Goal: Information Seeking & Learning: Learn about a topic

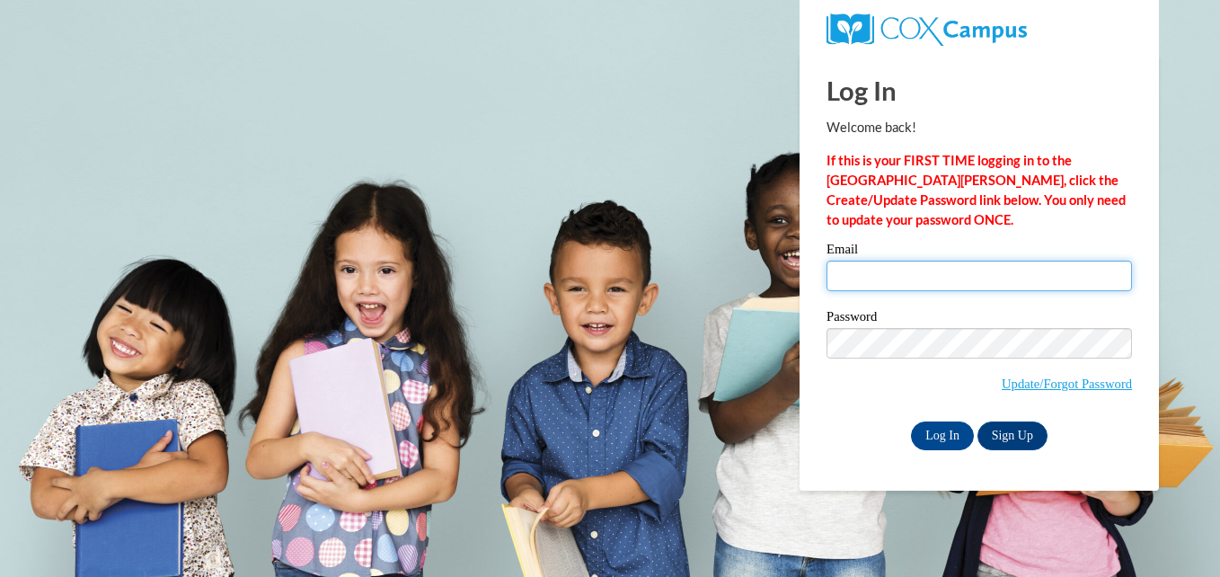
click at [908, 272] on input "Email" at bounding box center [978, 275] width 305 height 31
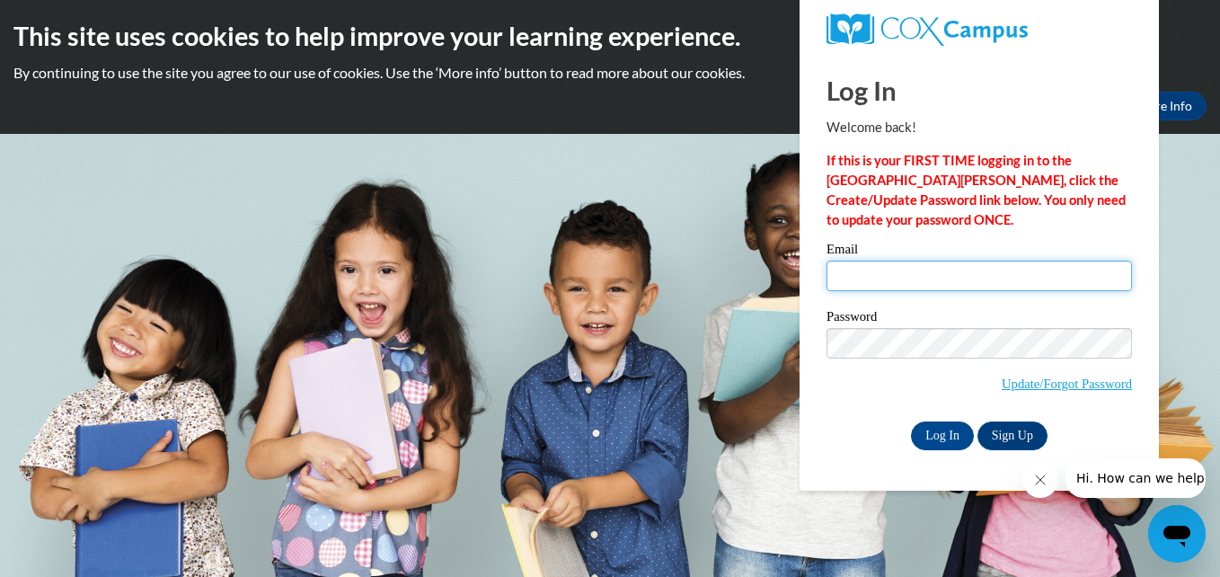
type input "montgomerykyra2000@gmail.com"
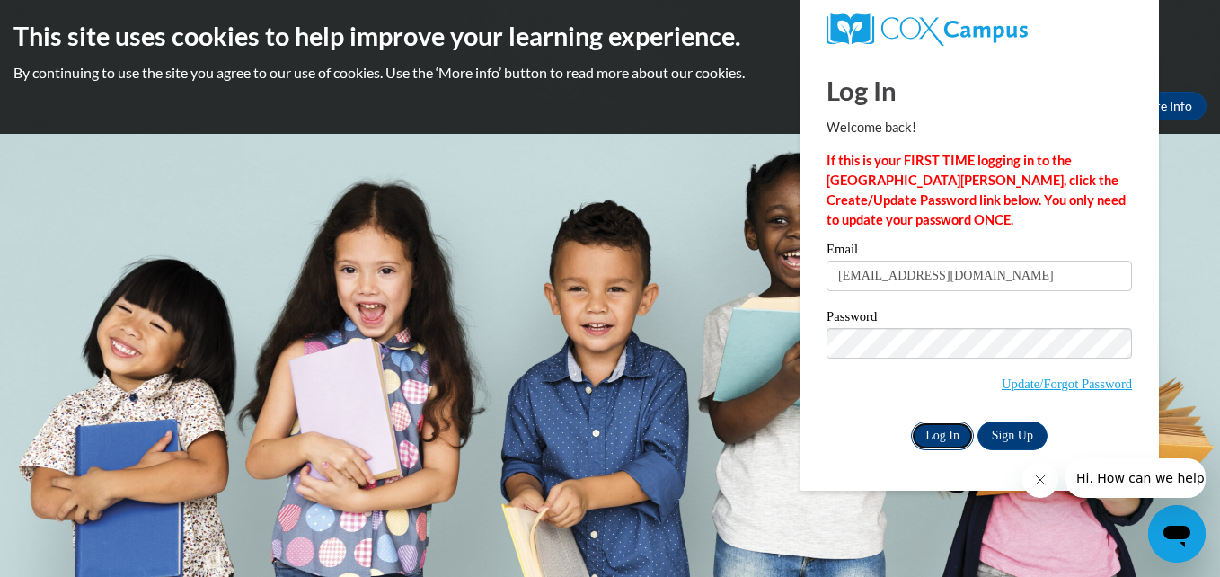
click at [938, 437] on input "Log In" at bounding box center [942, 435] width 63 height 29
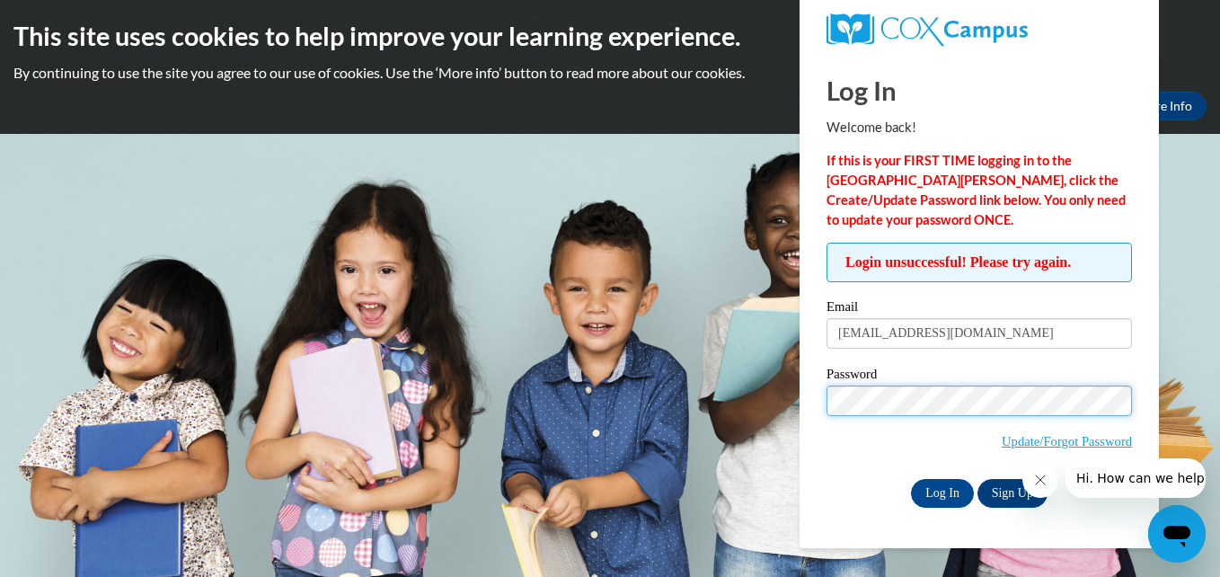
click at [911, 479] on input "Log In" at bounding box center [942, 493] width 63 height 29
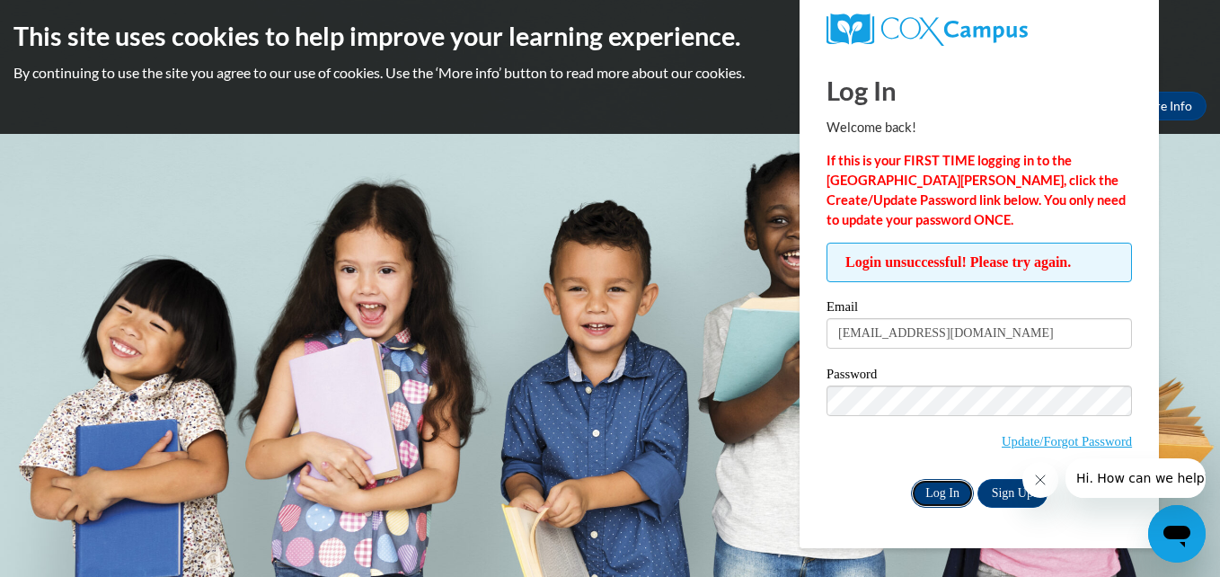
click at [939, 494] on input "Log In" at bounding box center [942, 493] width 63 height 29
click at [1039, 481] on icon "Close message from company" at bounding box center [1039, 479] width 14 height 14
click at [937, 493] on input "Log In" at bounding box center [942, 493] width 63 height 29
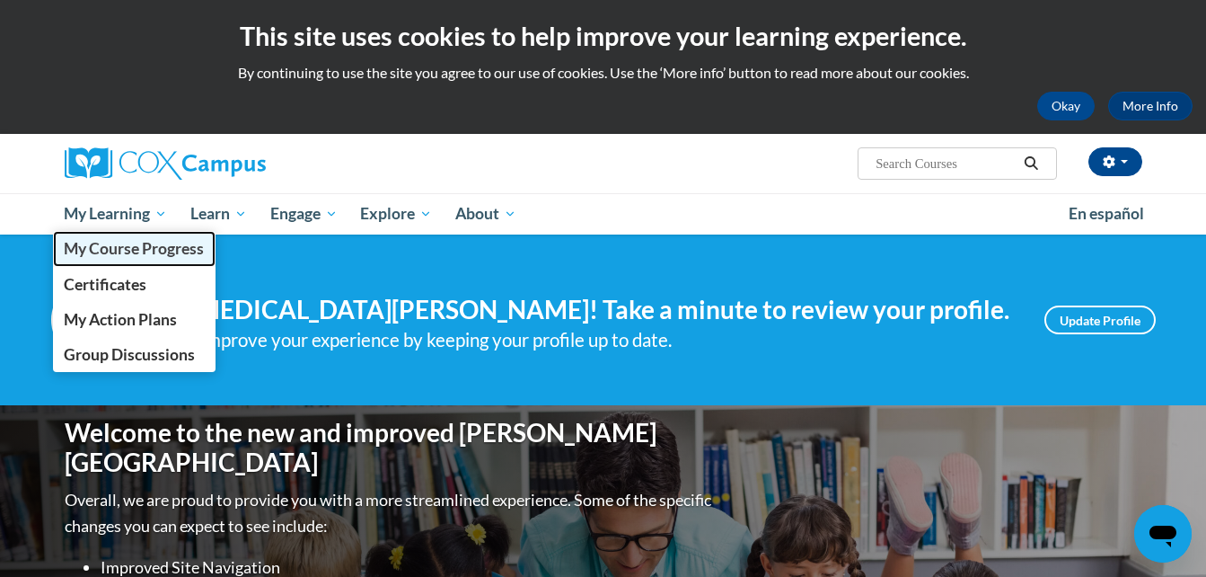
click at [143, 250] on span "My Course Progress" at bounding box center [134, 248] width 140 height 19
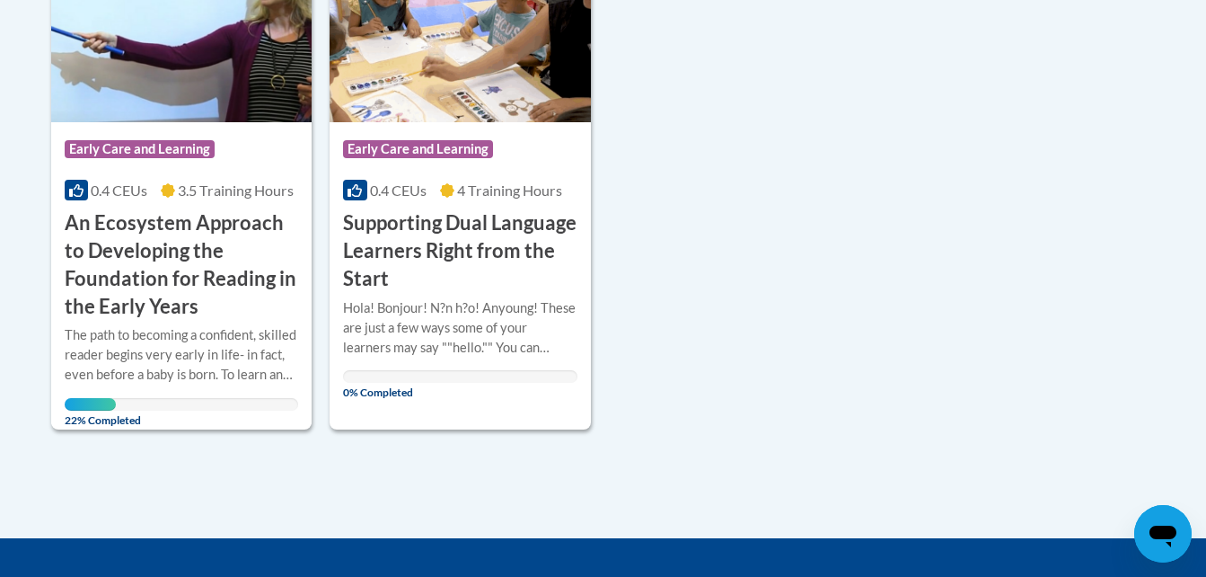
scroll to position [434, 0]
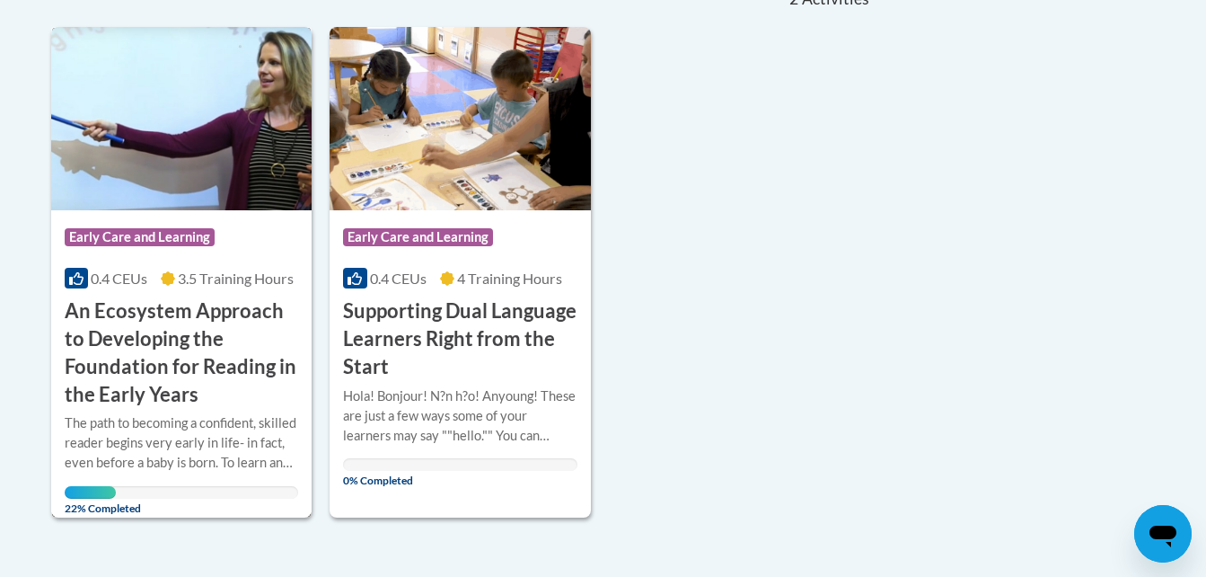
click at [196, 322] on h3 "An Ecosystem Approach to Developing the Foundation for Reading in the Early Yea…" at bounding box center [182, 352] width 234 height 110
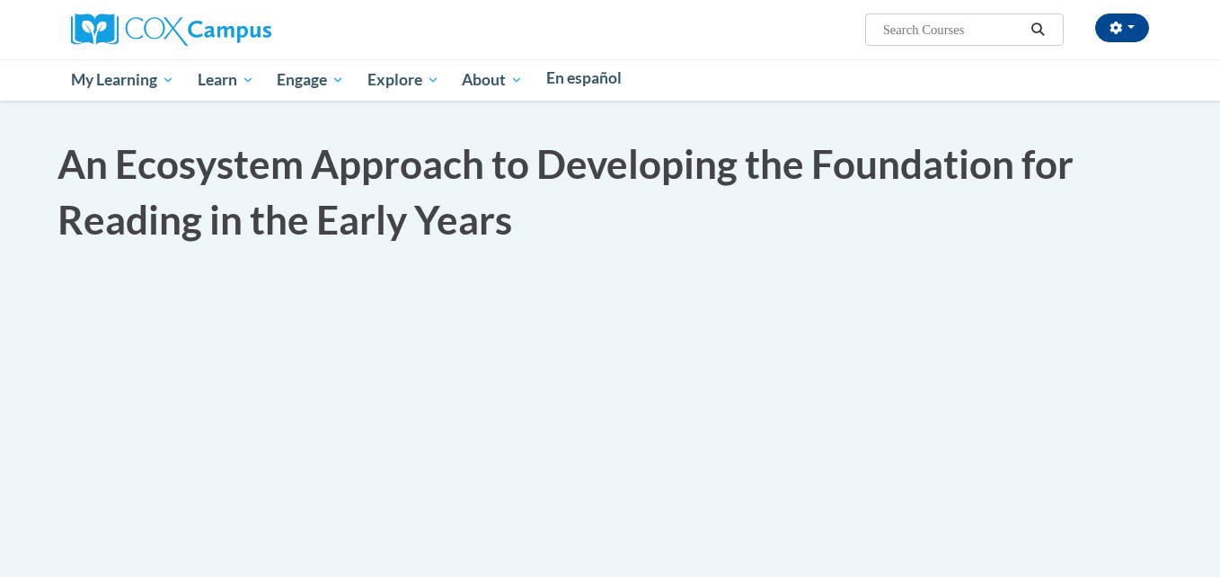
click at [463, 350] on div "An Ecosystem Approach to Developing the Foundation for Reading in the Early Yea…" at bounding box center [610, 246] width 1132 height 291
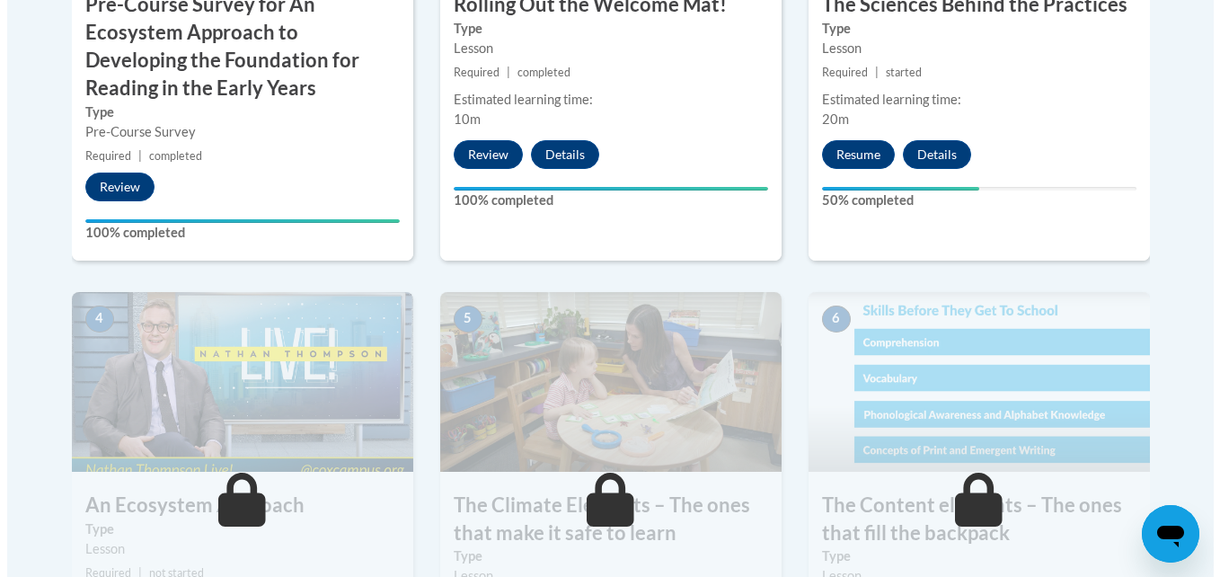
scroll to position [852, 0]
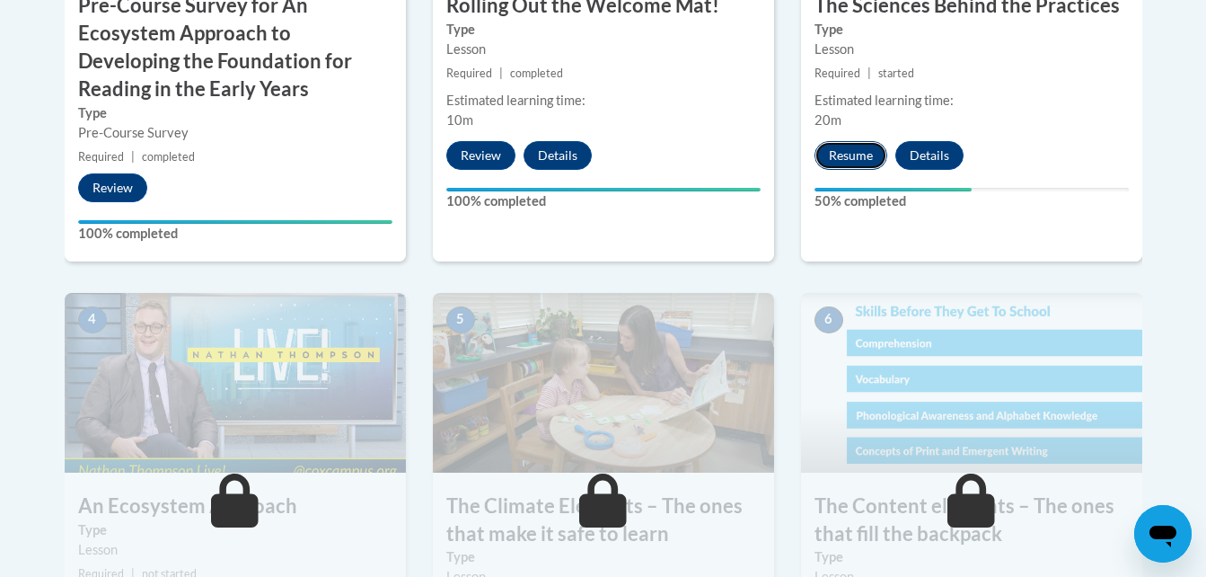
click at [833, 155] on button "Resume" at bounding box center [851, 155] width 73 height 29
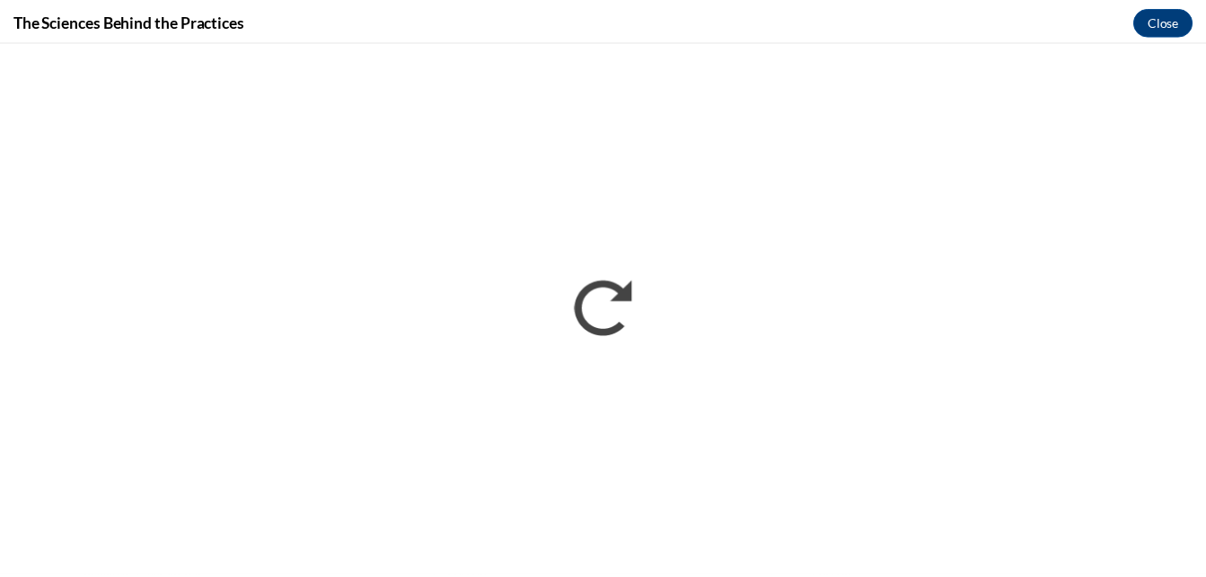
scroll to position [0, 0]
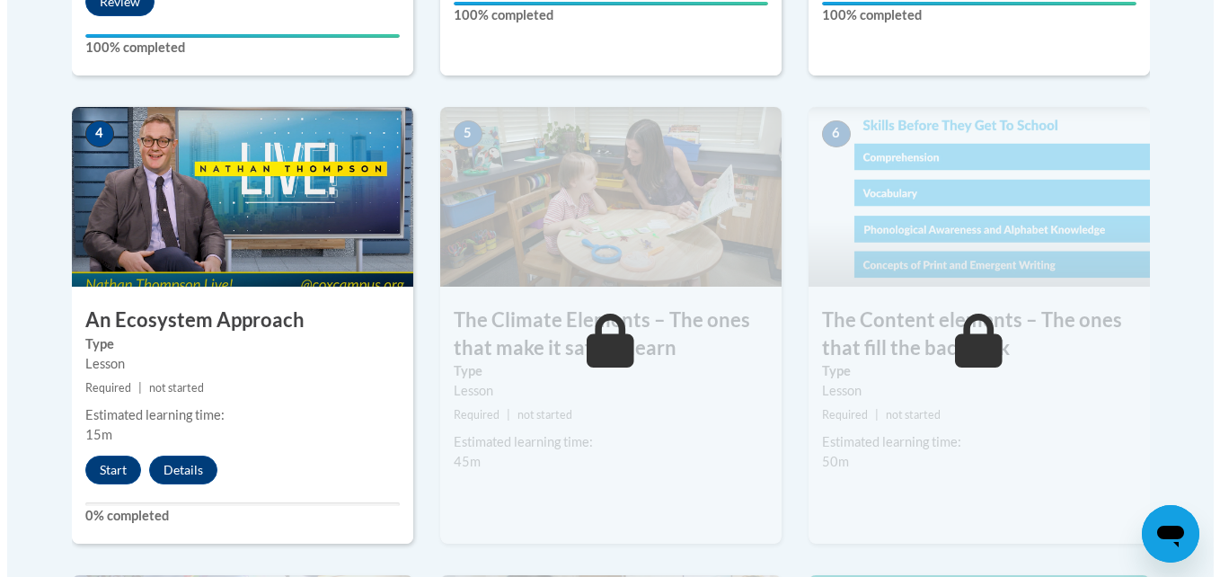
scroll to position [1039, 0]
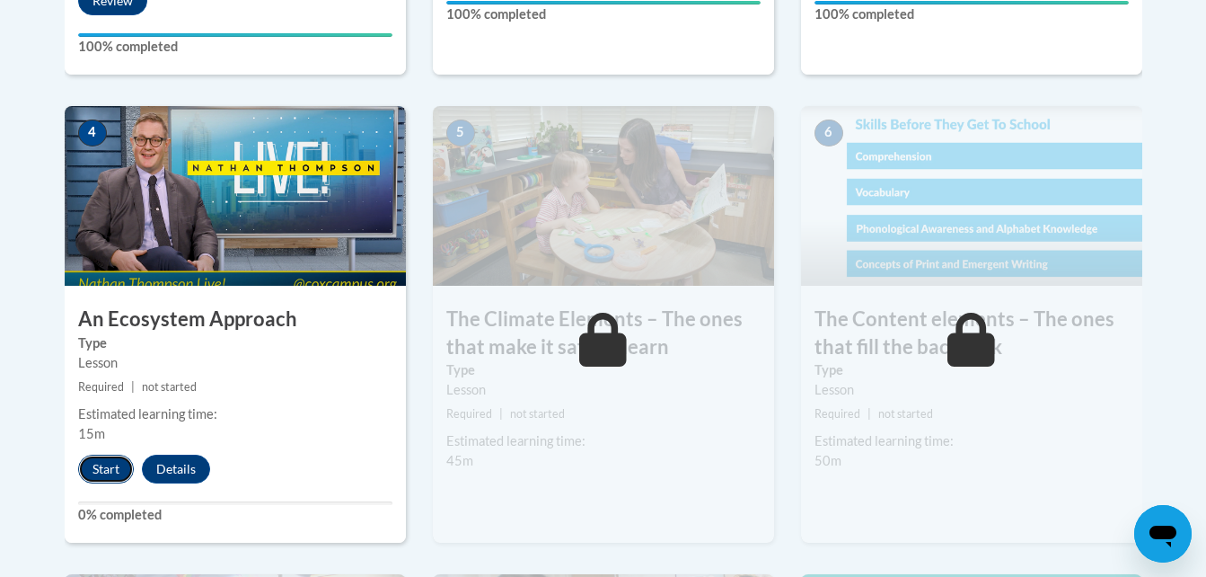
click at [111, 473] on button "Start" at bounding box center [106, 468] width 56 height 29
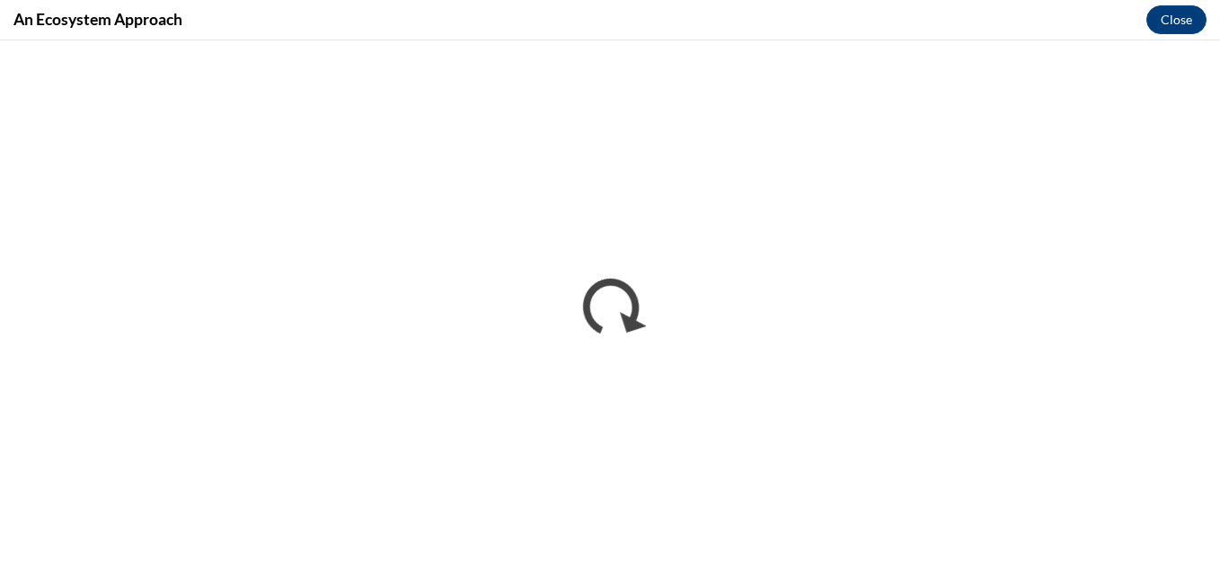
scroll to position [0, 0]
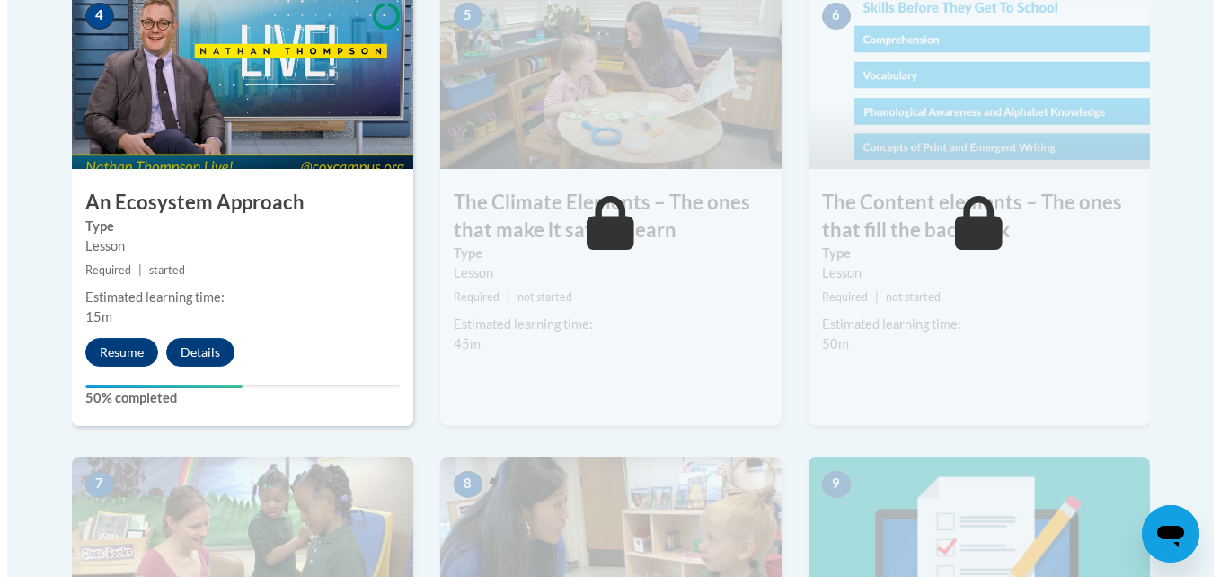
scroll to position [1157, 0]
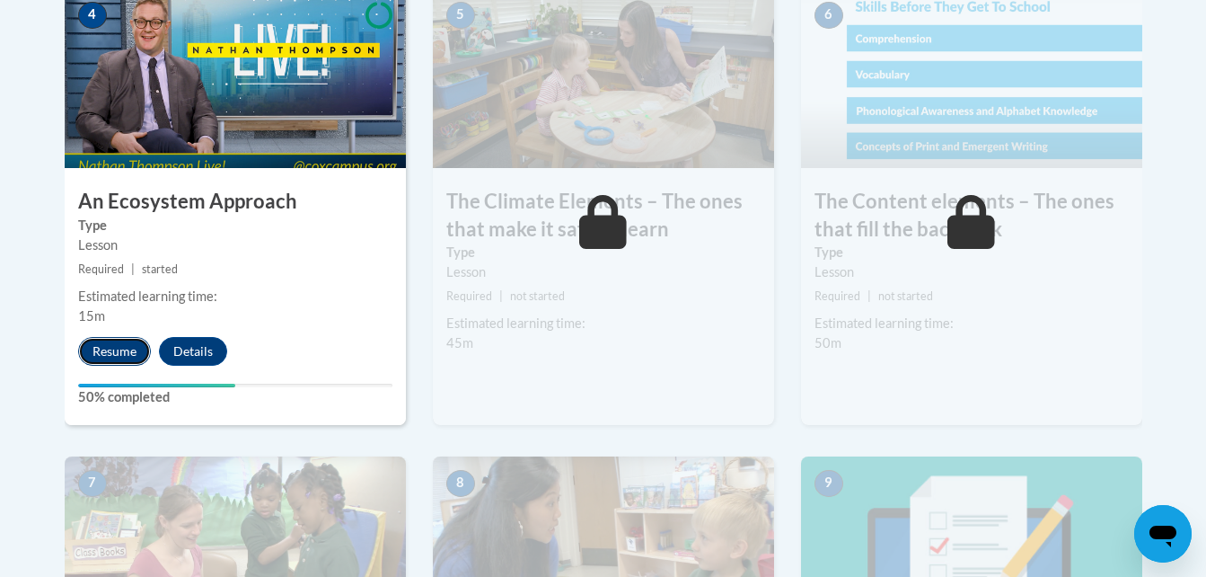
click at [135, 354] on button "Resume" at bounding box center [114, 351] width 73 height 29
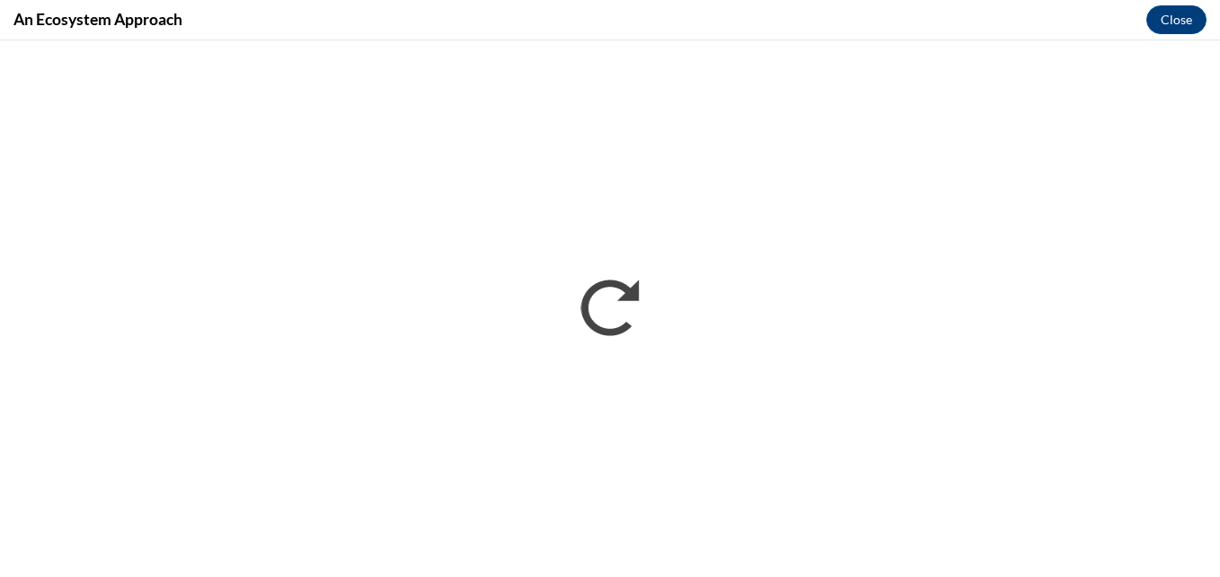
scroll to position [0, 0]
